Goal: Transaction & Acquisition: Subscribe to service/newsletter

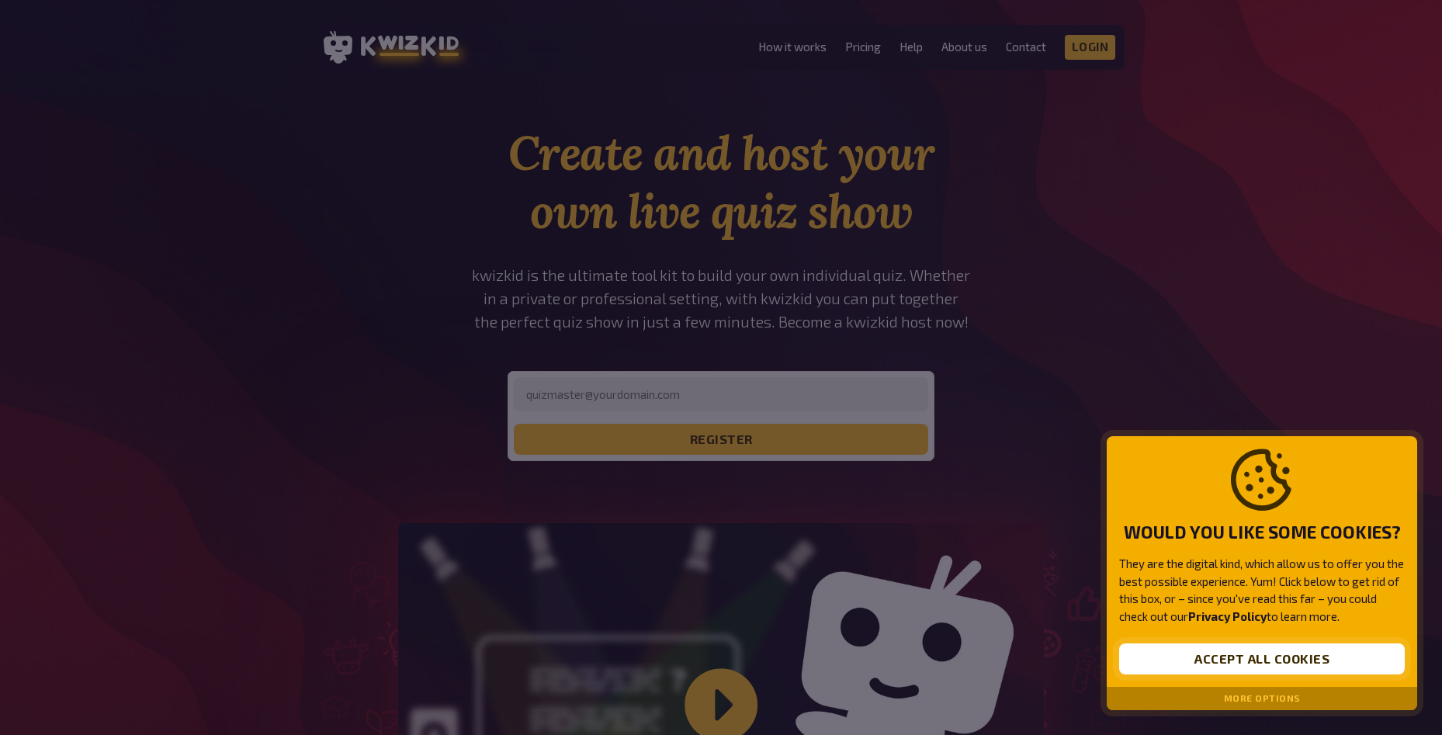
click at [1246, 657] on button "Accept all cookies" at bounding box center [1262, 658] width 286 height 31
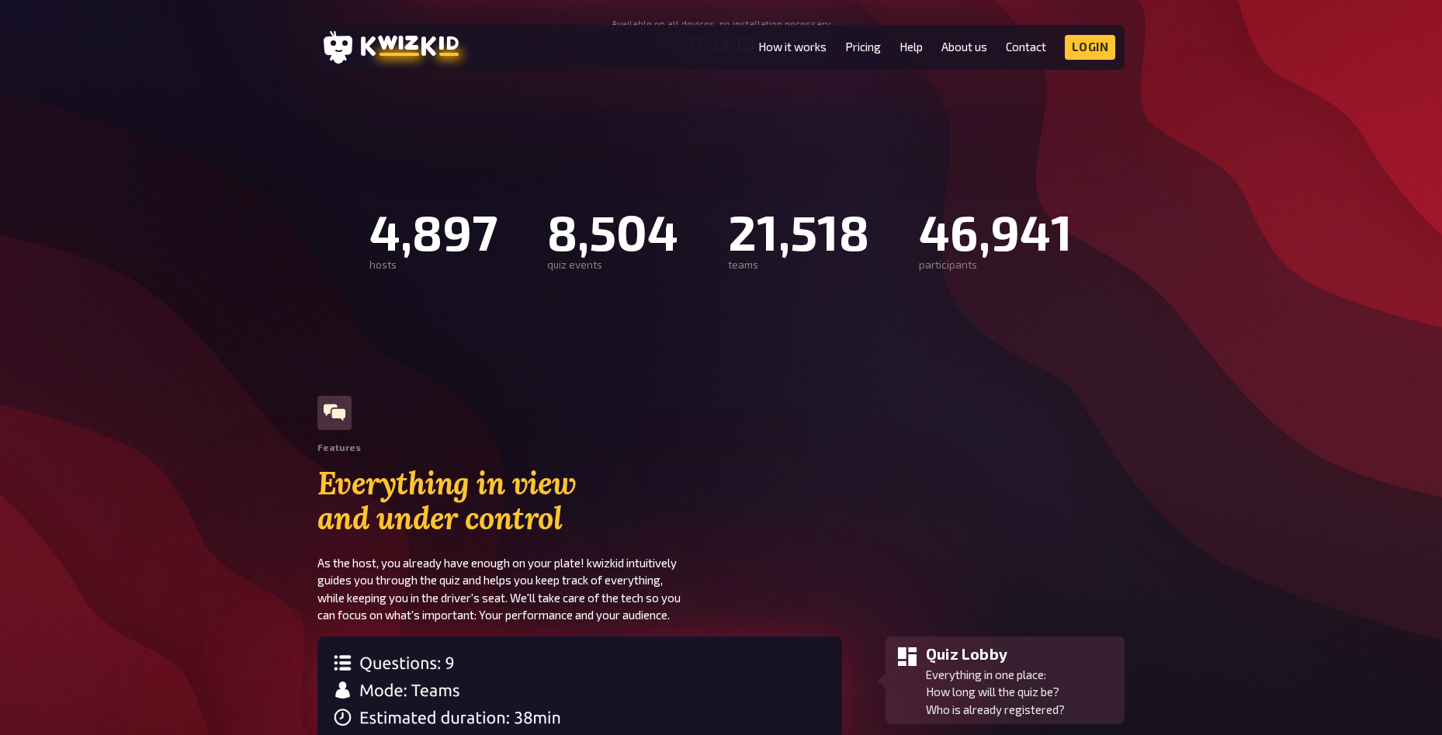
scroll to position [931, 0]
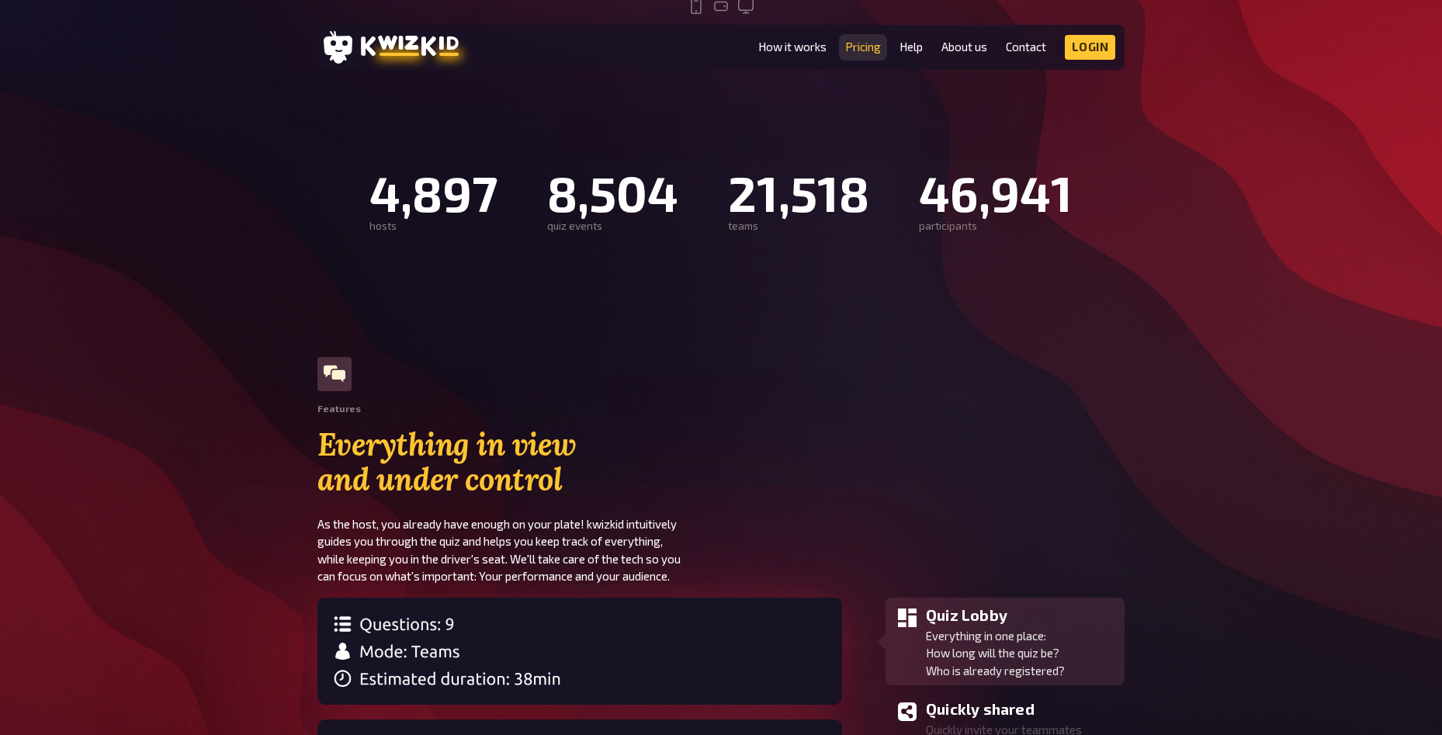
click at [861, 45] on link "Pricing" at bounding box center [863, 46] width 36 height 13
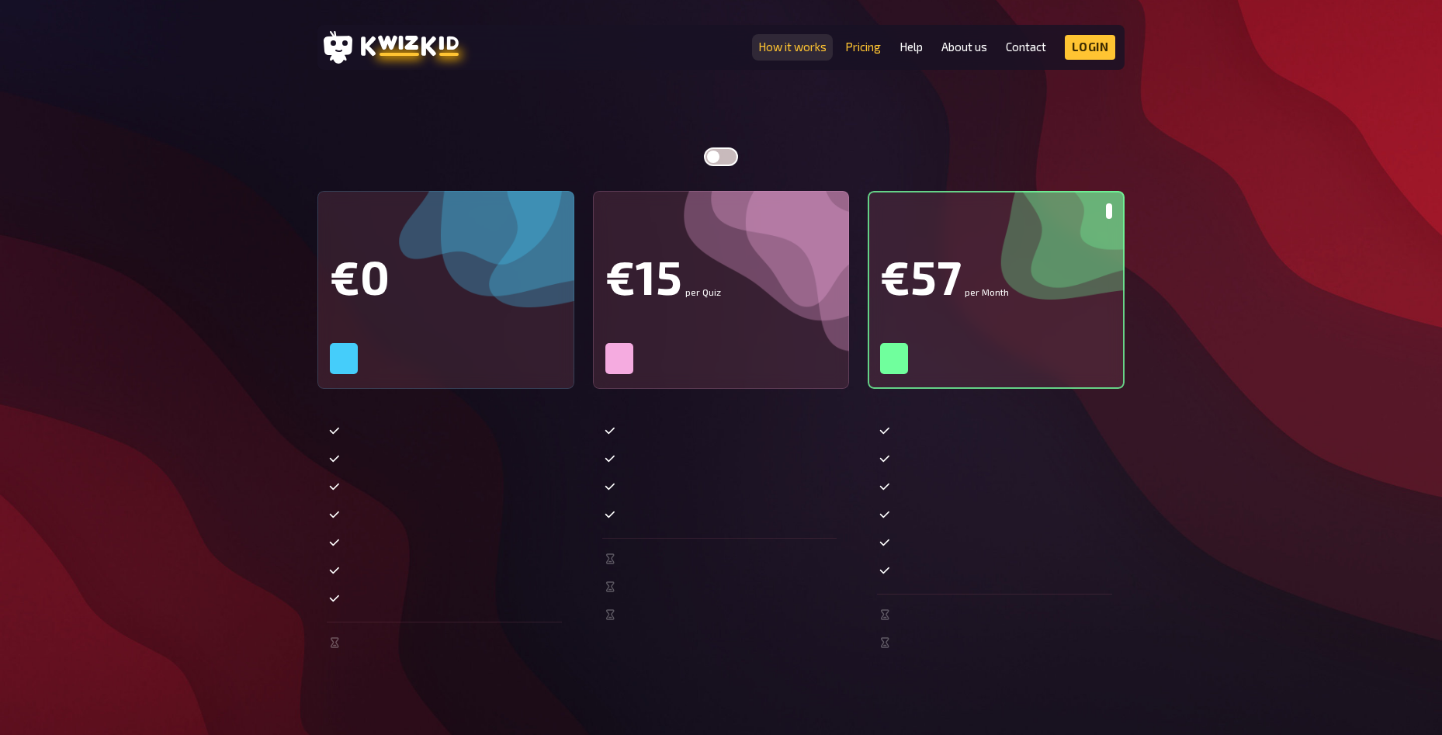
click at [778, 45] on link "How it works" at bounding box center [792, 46] width 68 height 13
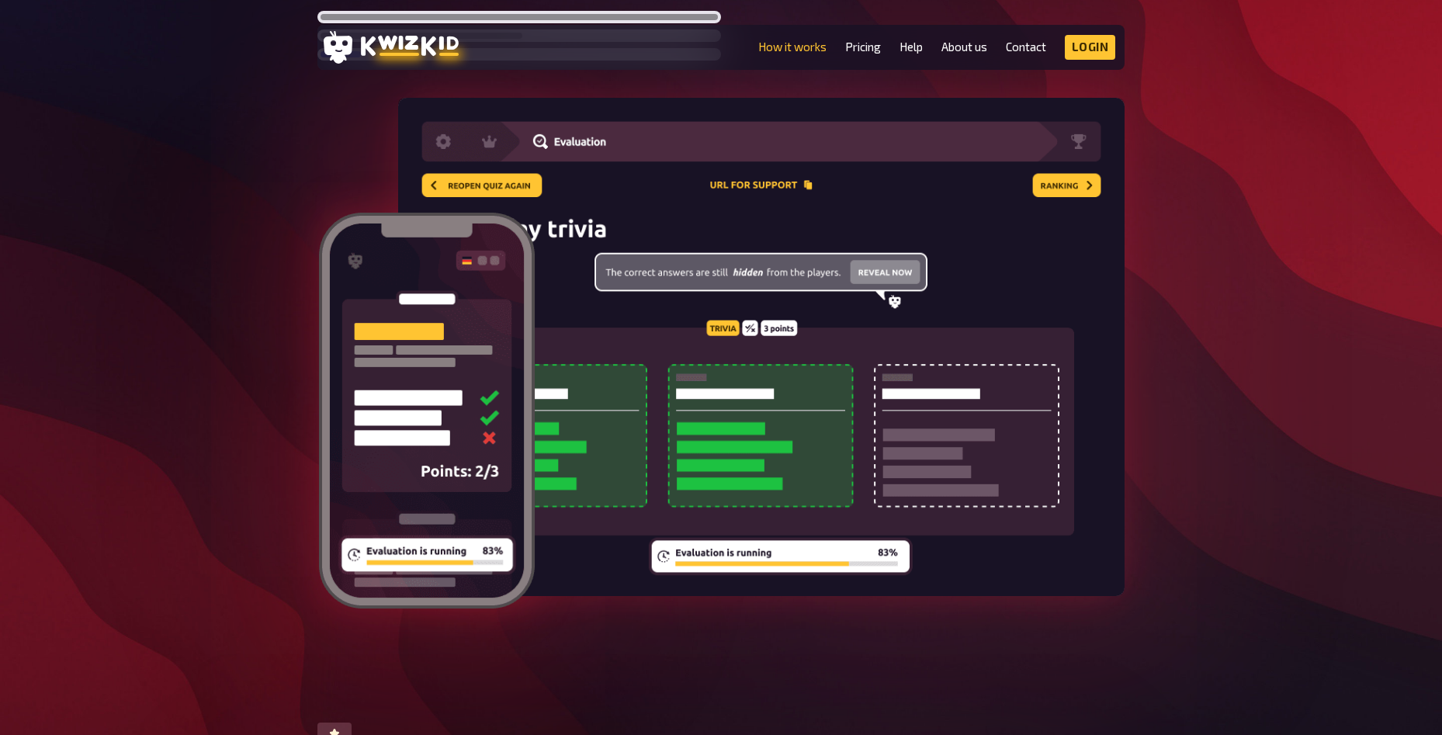
scroll to position [2701, 0]
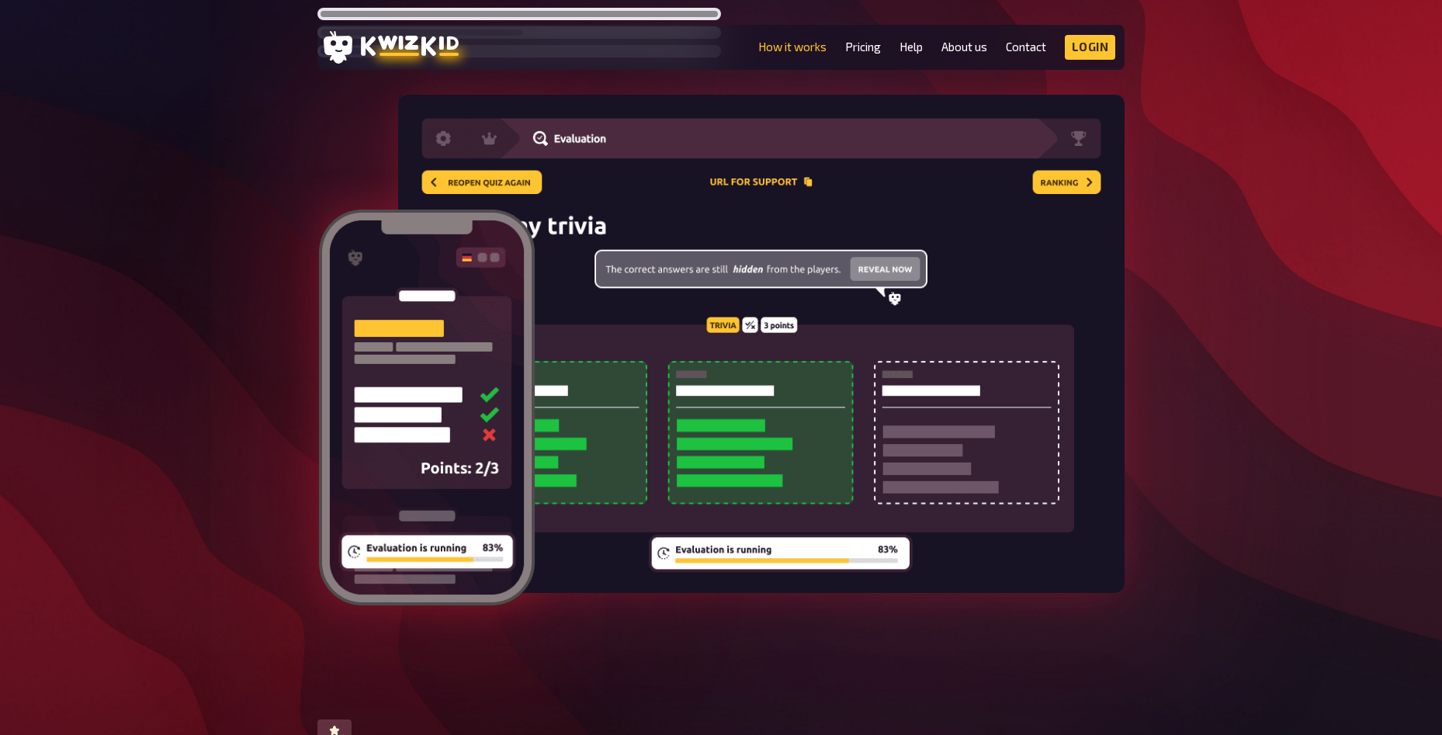
drag, startPoint x: 355, startPoint y: 190, endPoint x: 320, endPoint y: 183, distance: 35.6
drag, startPoint x: 320, startPoint y: 183, endPoint x: 302, endPoint y: 178, distance: 19.2
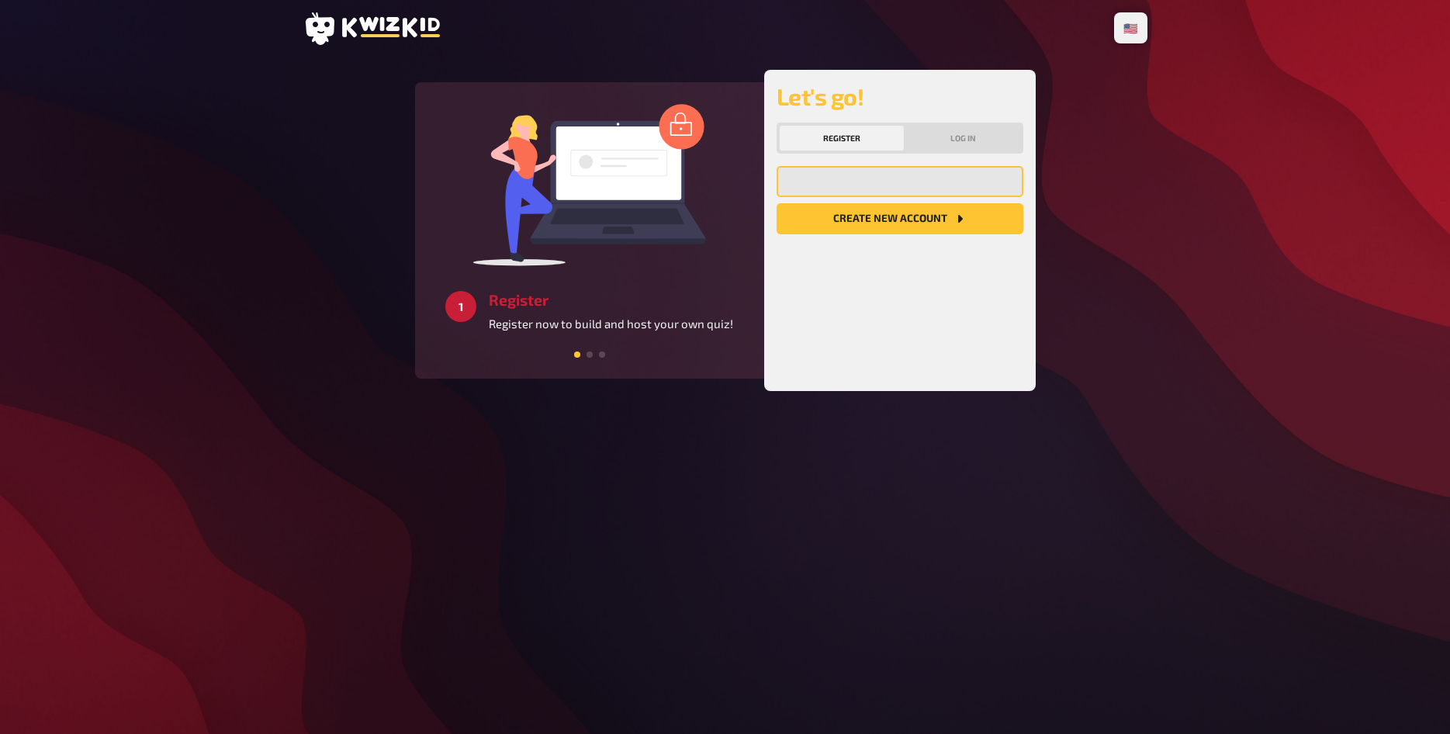
click at [842, 187] on input "email" at bounding box center [900, 181] width 247 height 31
